Goal: Information Seeking & Learning: Find specific fact

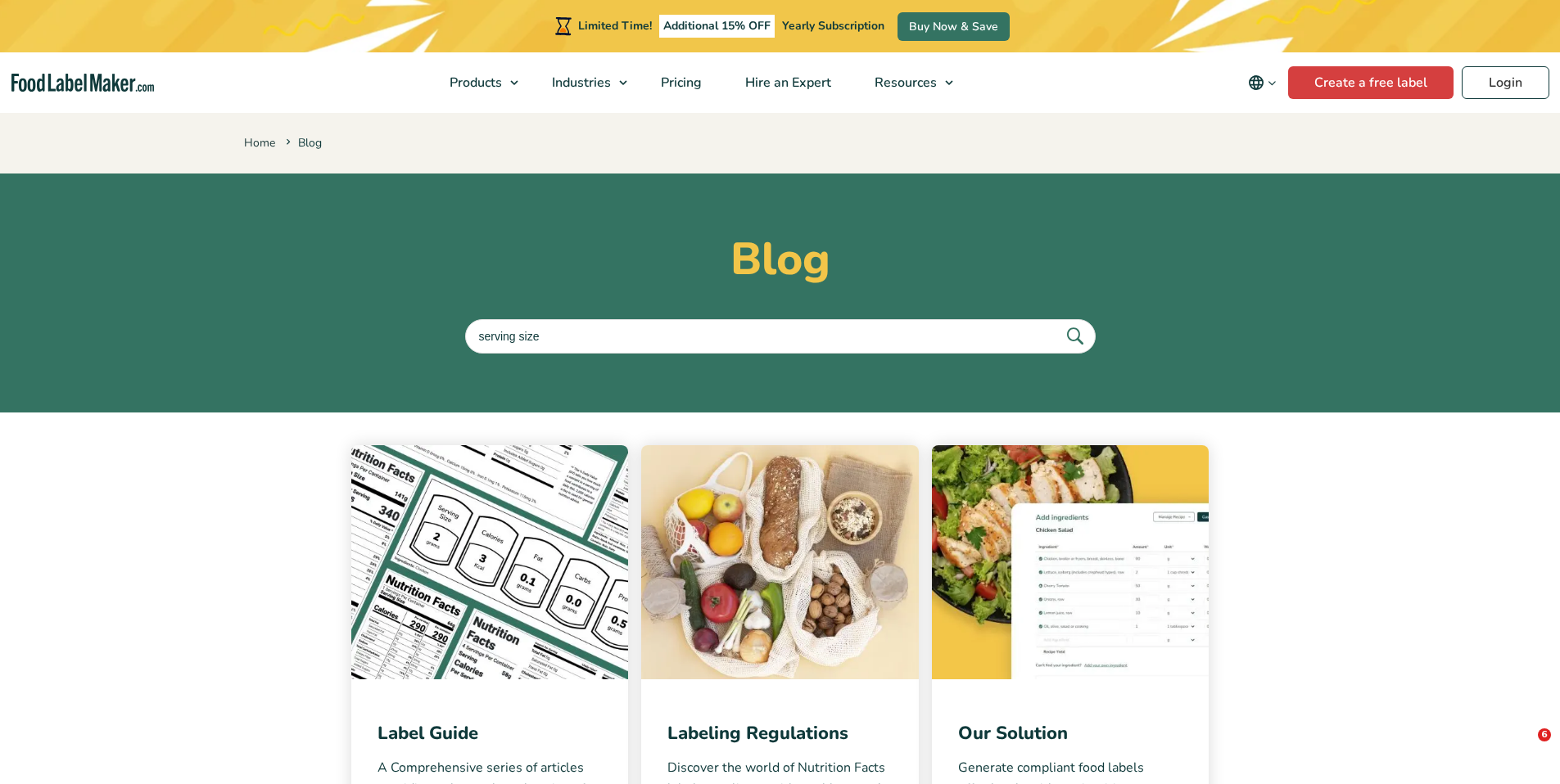
type input "serving size"
click at [1057, 322] on button "submit" at bounding box center [1074, 336] width 34 height 27
